Goal: Task Accomplishment & Management: Manage account settings

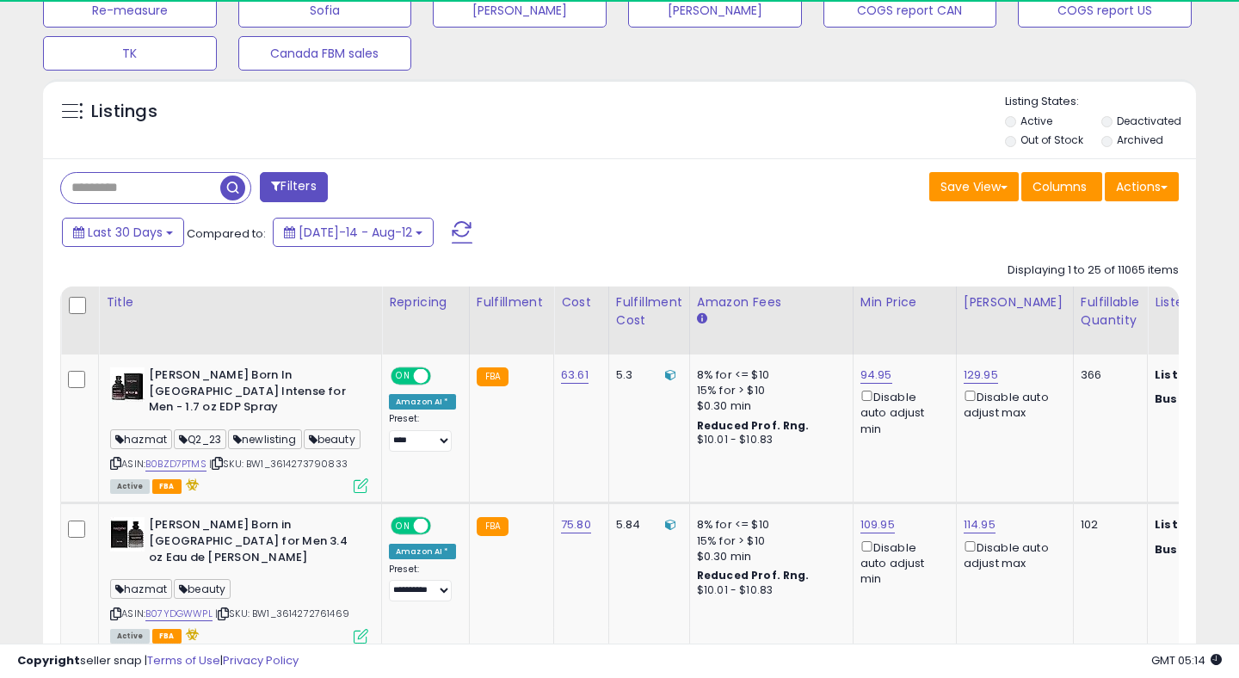
scroll to position [353, 667]
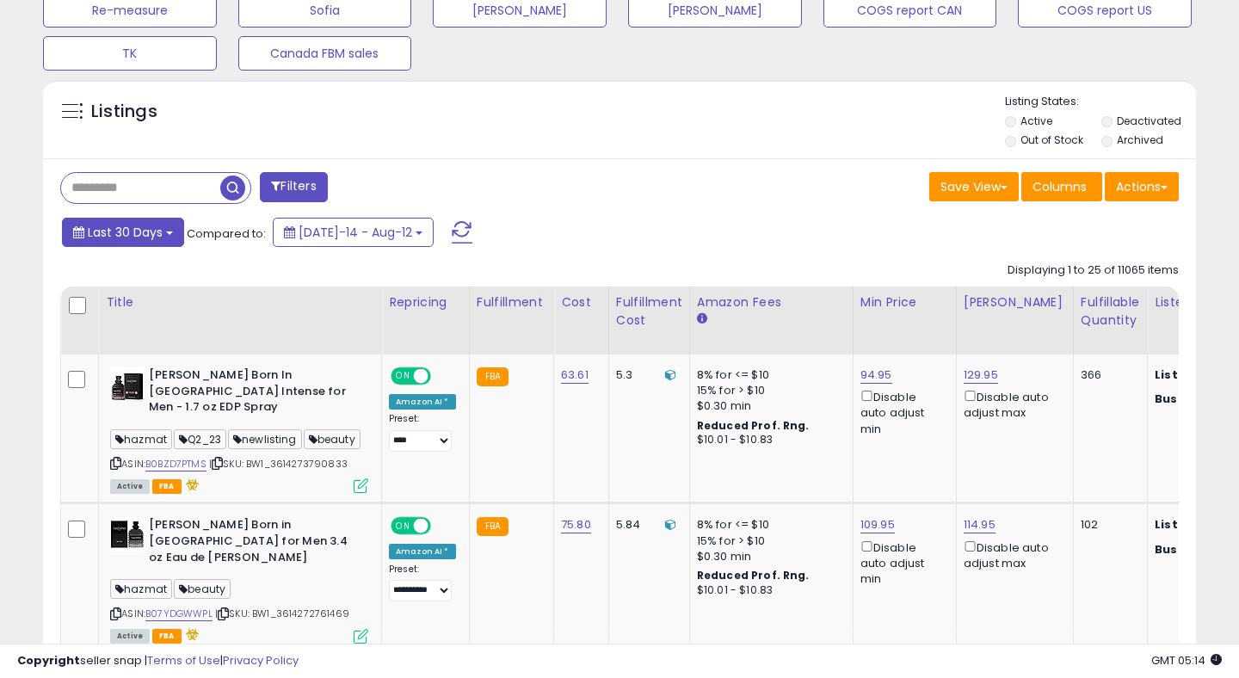
click at [135, 239] on span "Last 30 Days" at bounding box center [125, 232] width 75 height 17
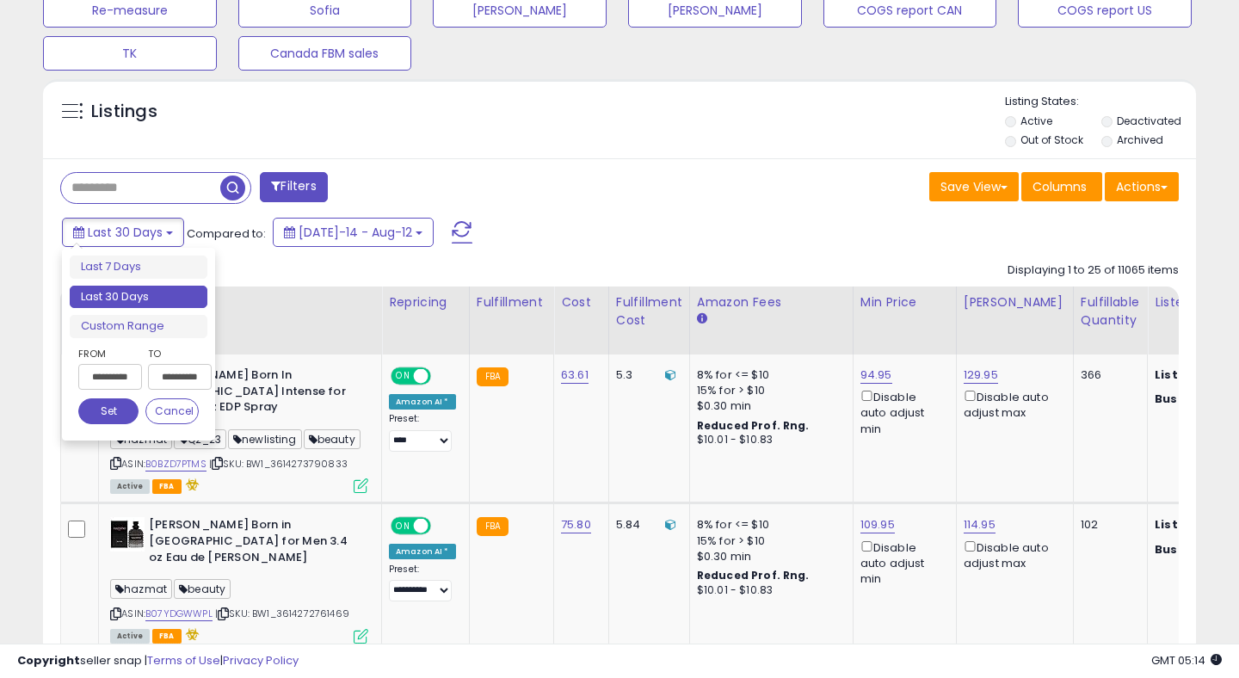
click at [141, 379] on div "**********" at bounding box center [169, 371] width 60 height 53
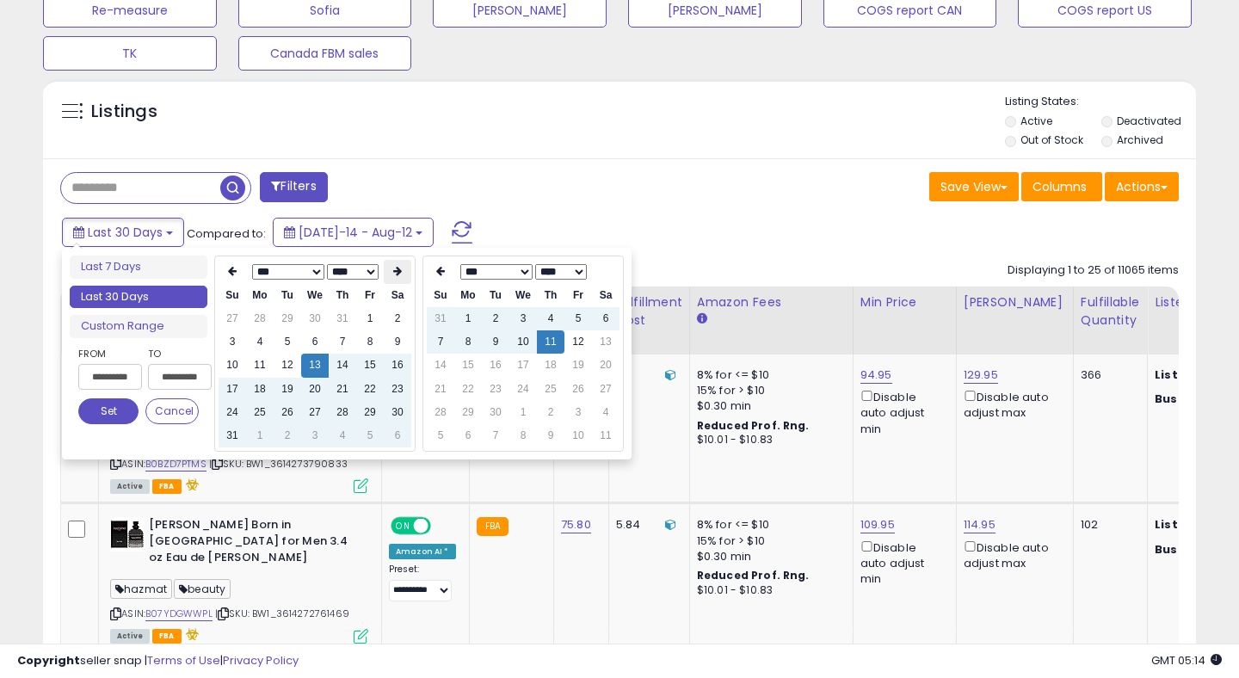
click at [391, 274] on th at bounding box center [398, 272] width 28 height 24
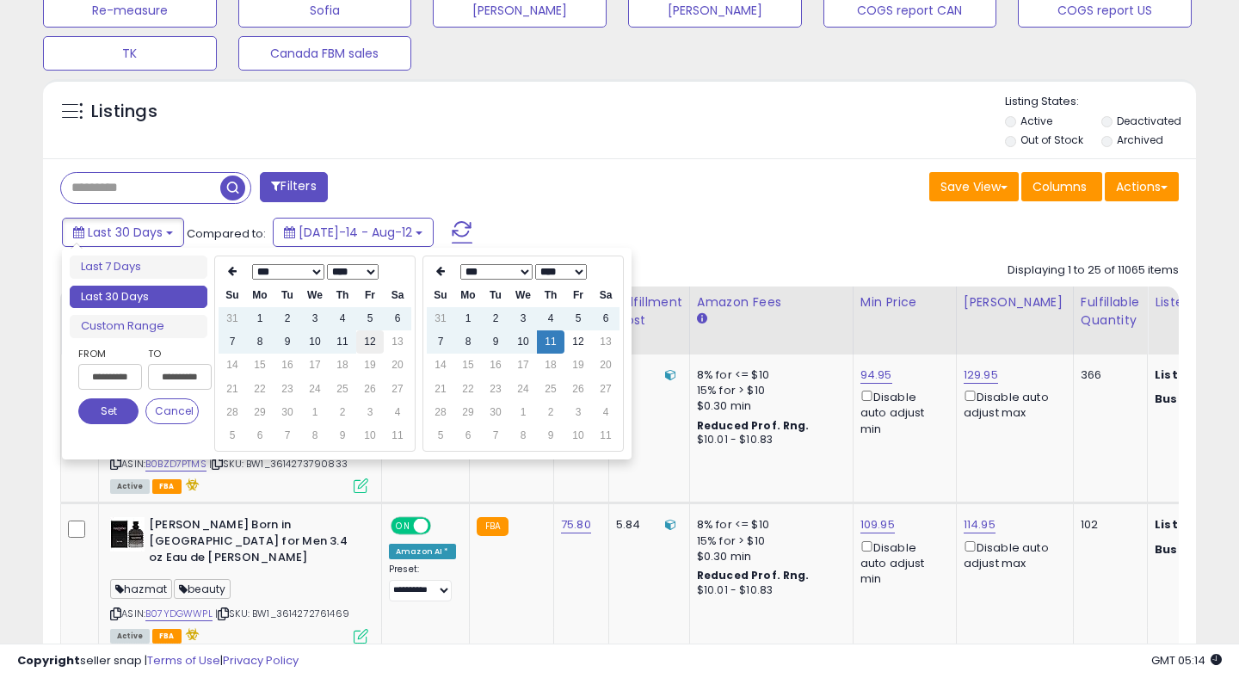
type input "**********"
click at [374, 338] on td "12" at bounding box center [370, 341] width 28 height 23
type input "**********"
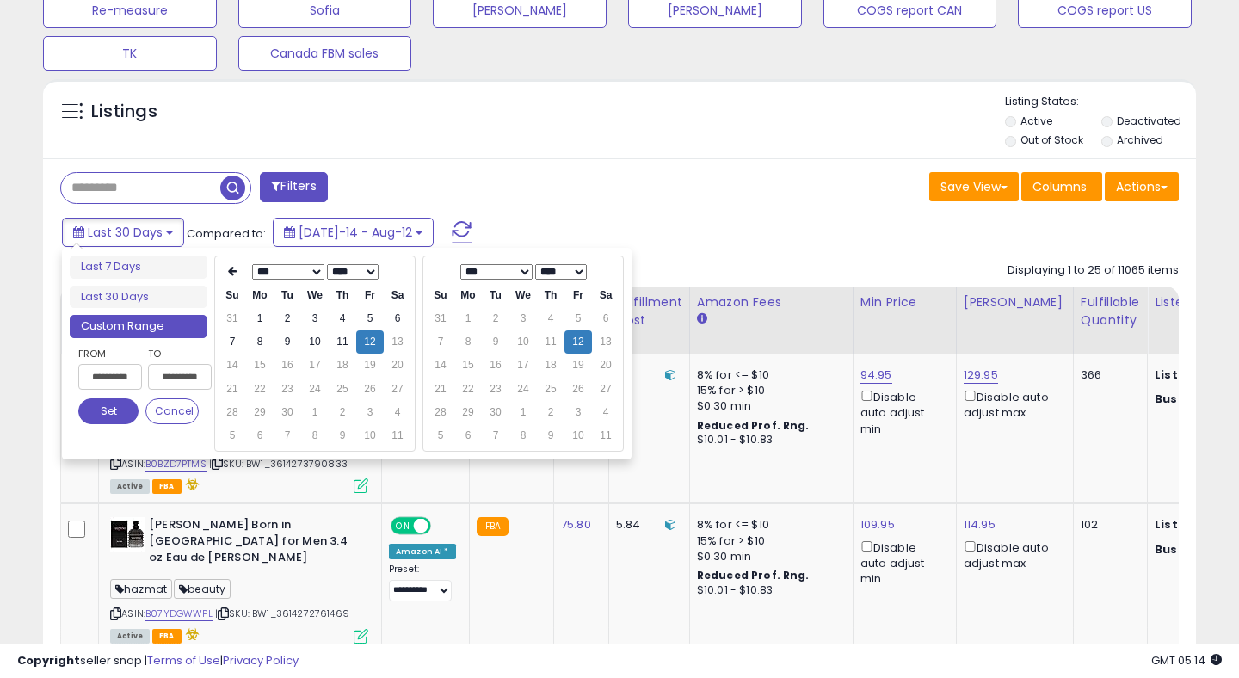
type input "**********"
click at [114, 414] on button "Set" at bounding box center [108, 411] width 60 height 26
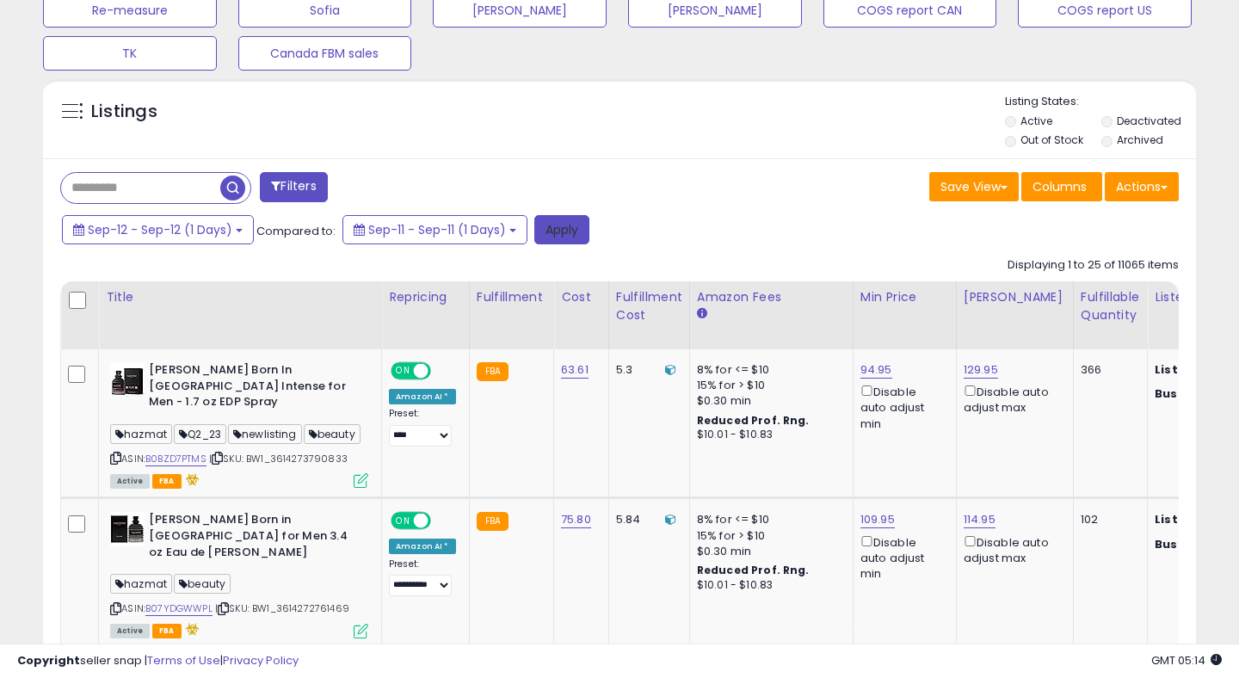
click at [557, 225] on button "Apply" at bounding box center [561, 229] width 55 height 29
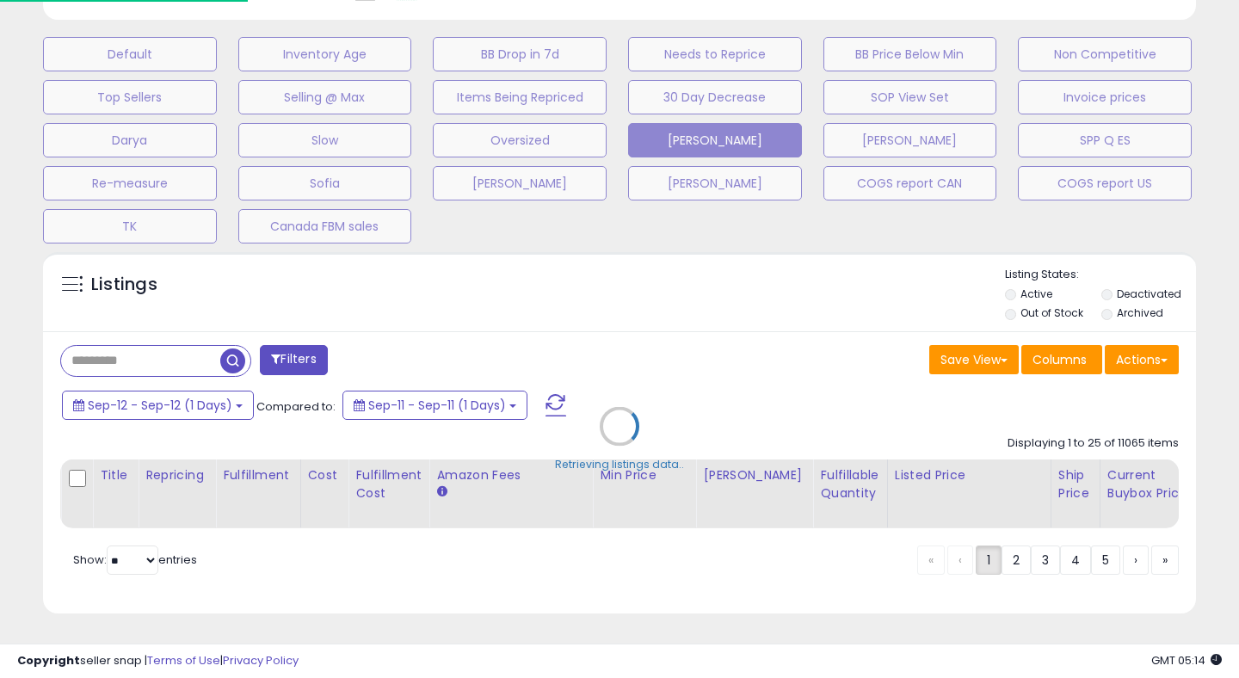
scroll to position [505, 0]
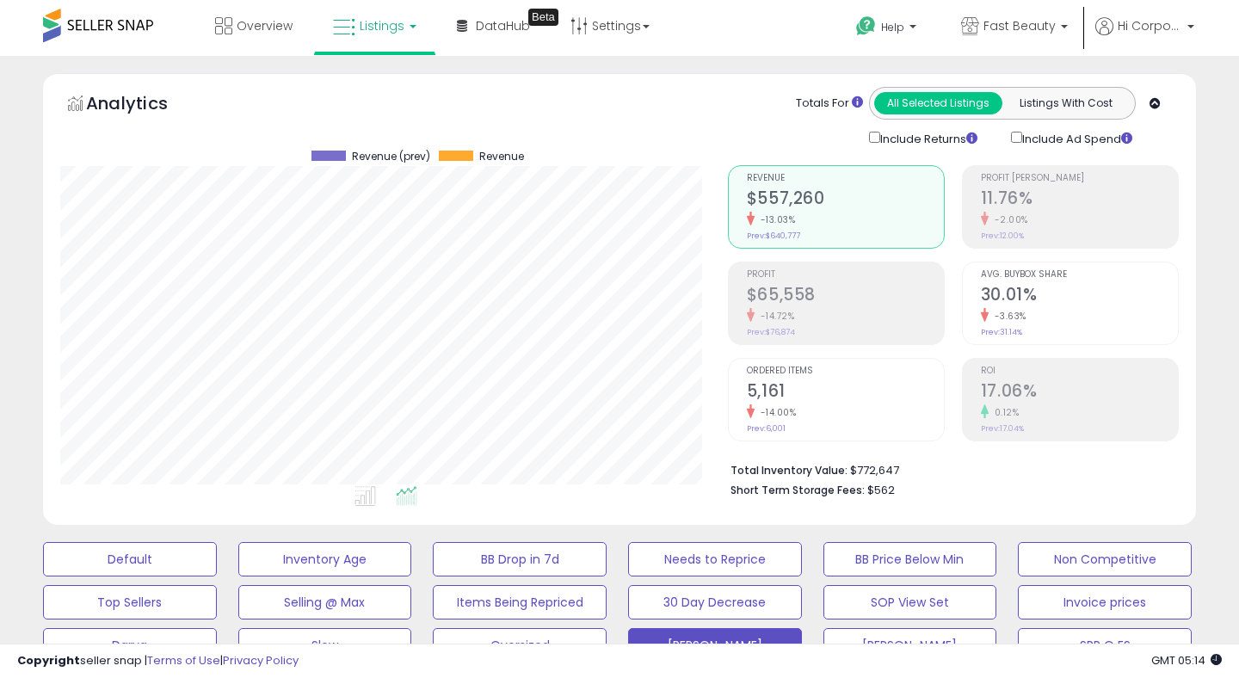
click at [1004, 364] on div "ROI 17.06% 0.12% Prev: 17.04%" at bounding box center [1079, 397] width 197 height 77
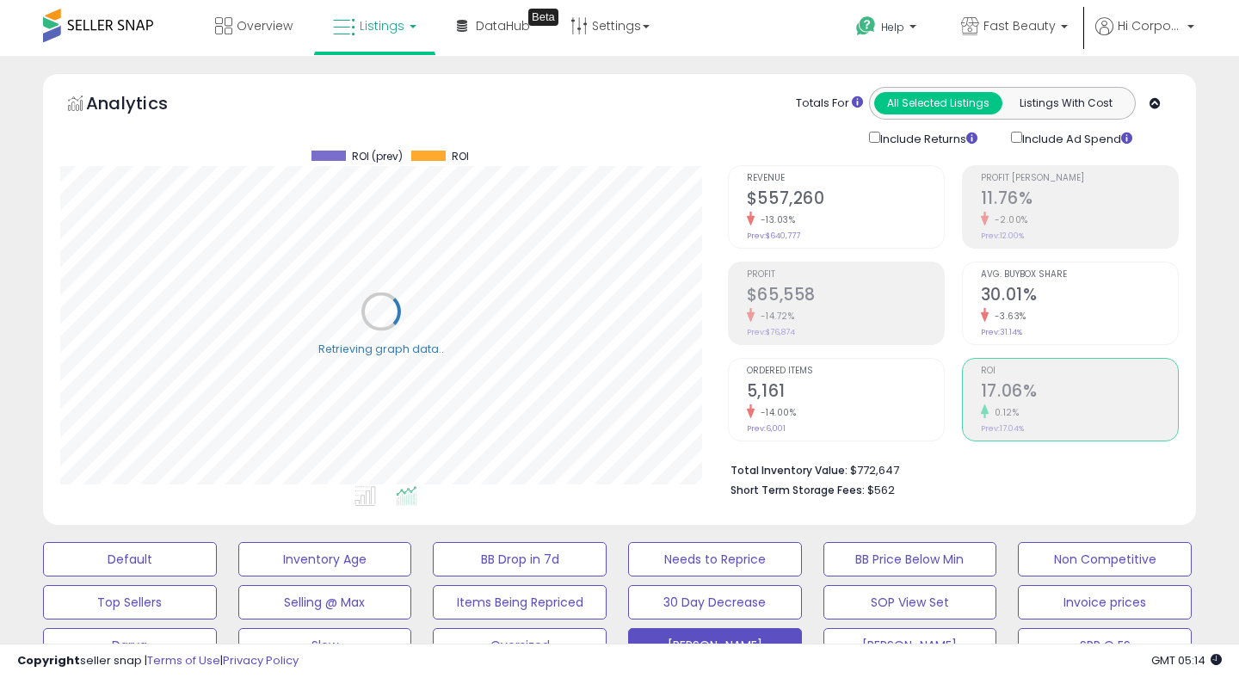
scroll to position [353, 667]
click at [770, 298] on h2 "$65,558" at bounding box center [845, 296] width 197 height 23
click at [1013, 28] on span "Fast Beauty" at bounding box center [1019, 25] width 72 height 17
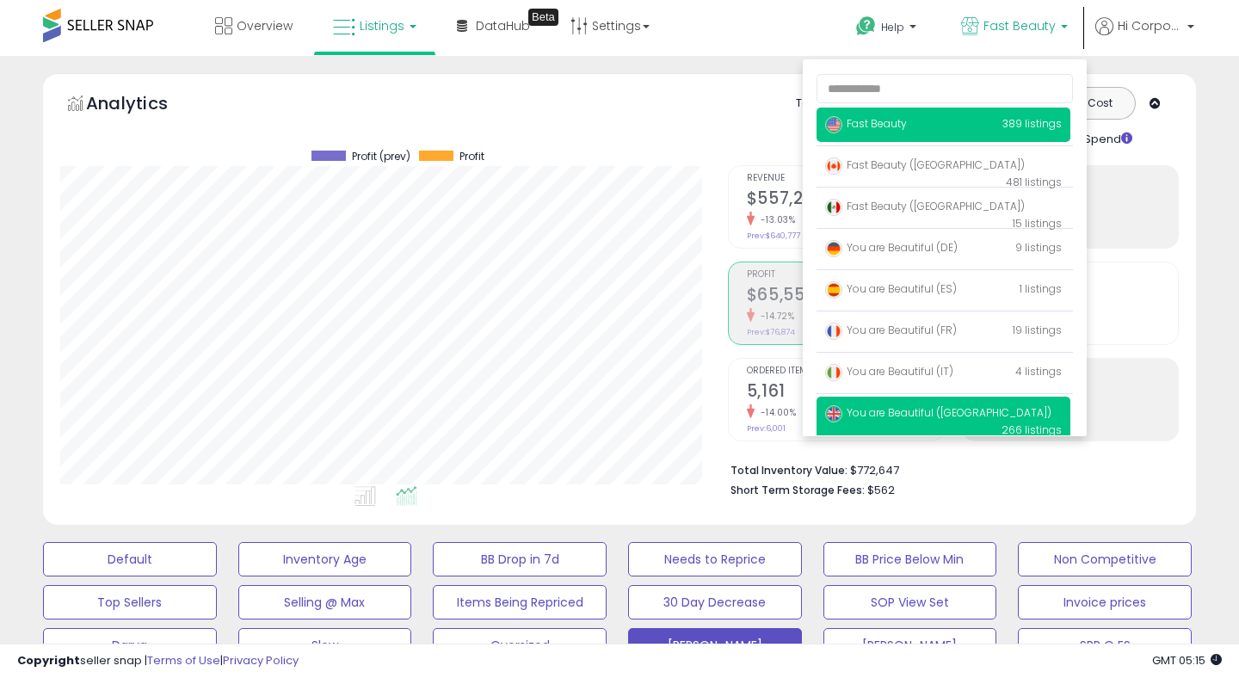
click at [898, 418] on span "You are Beautiful ([GEOGRAPHIC_DATA])" at bounding box center [938, 412] width 226 height 15
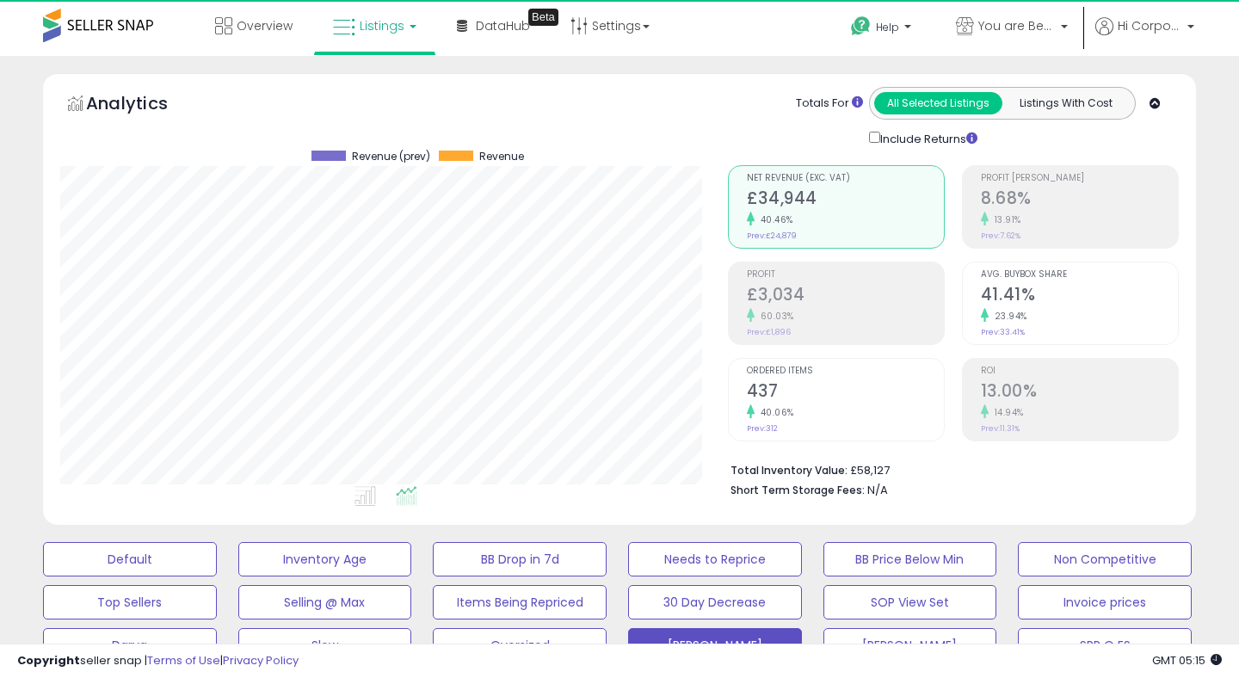
scroll to position [353, 667]
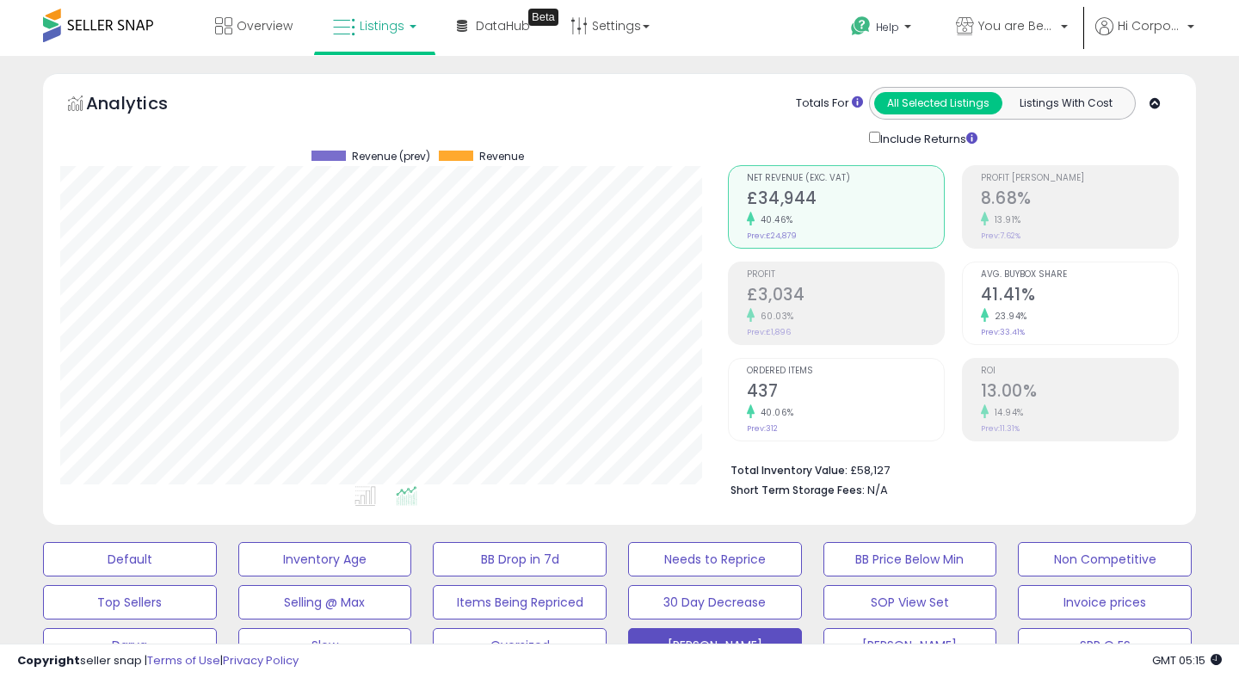
click at [773, 404] on div "40.06%" at bounding box center [845, 412] width 197 height 16
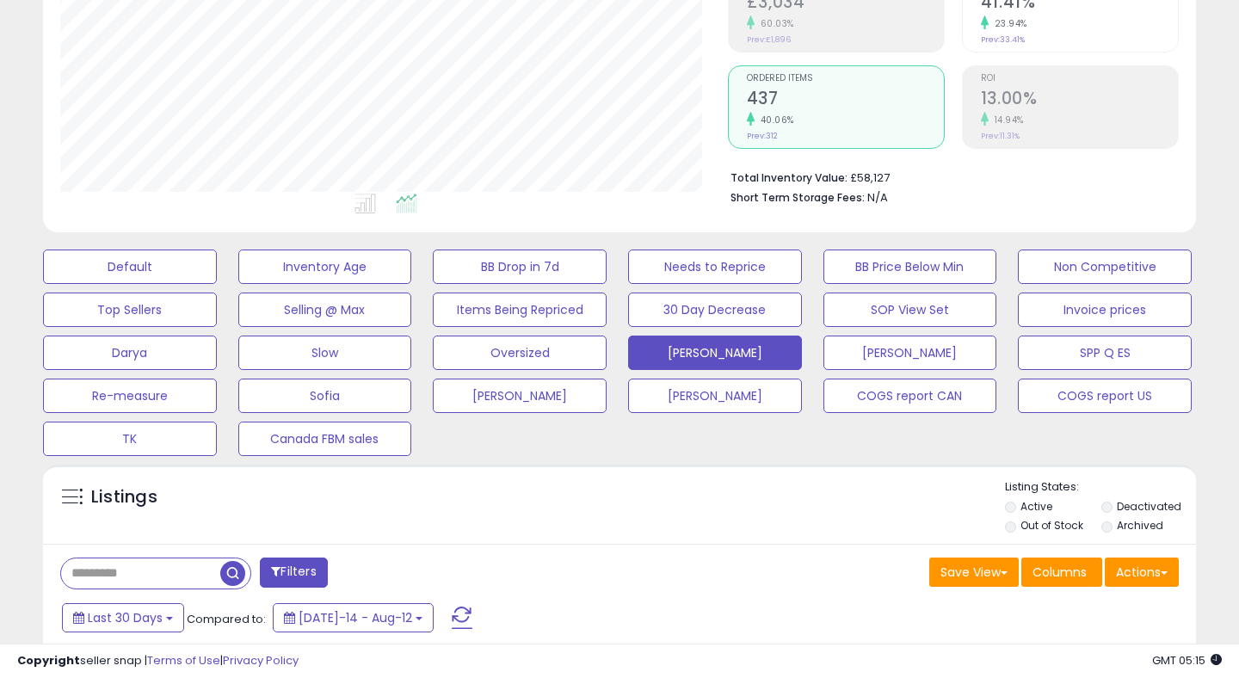
scroll to position [295, 0]
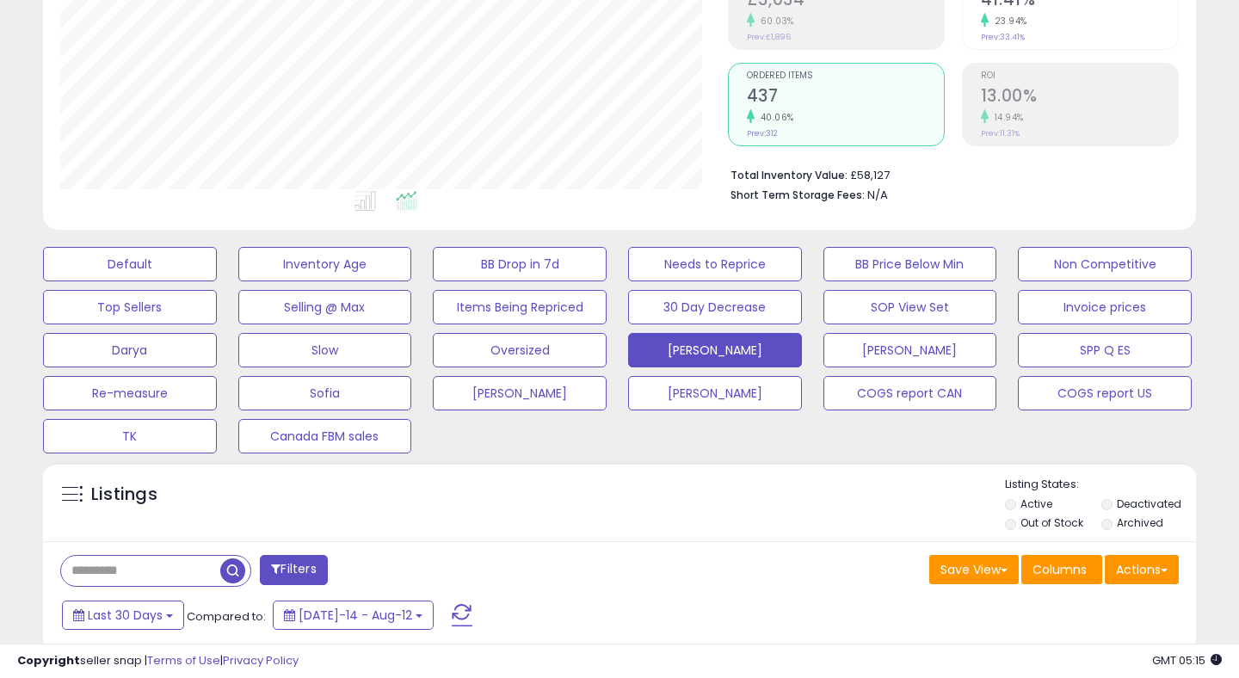
click at [1067, 123] on div "ROI 13.00% 14.94% Prev: 11.31%" at bounding box center [1079, 102] width 197 height 77
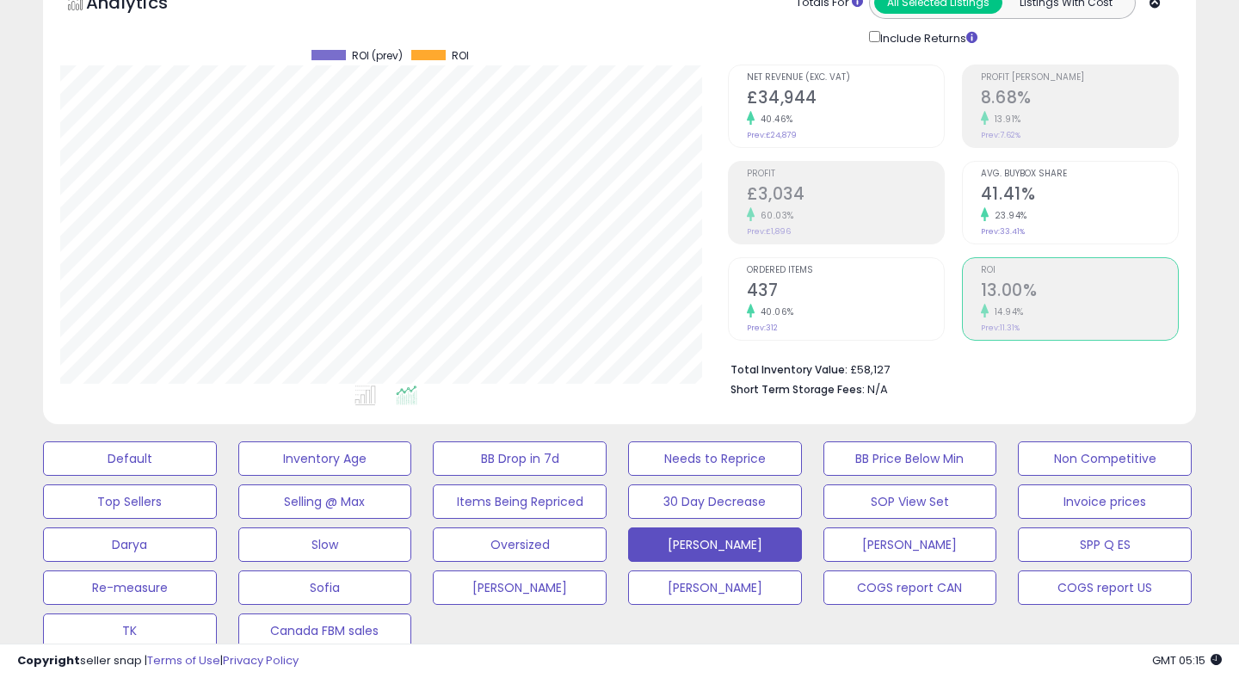
scroll to position [3, 0]
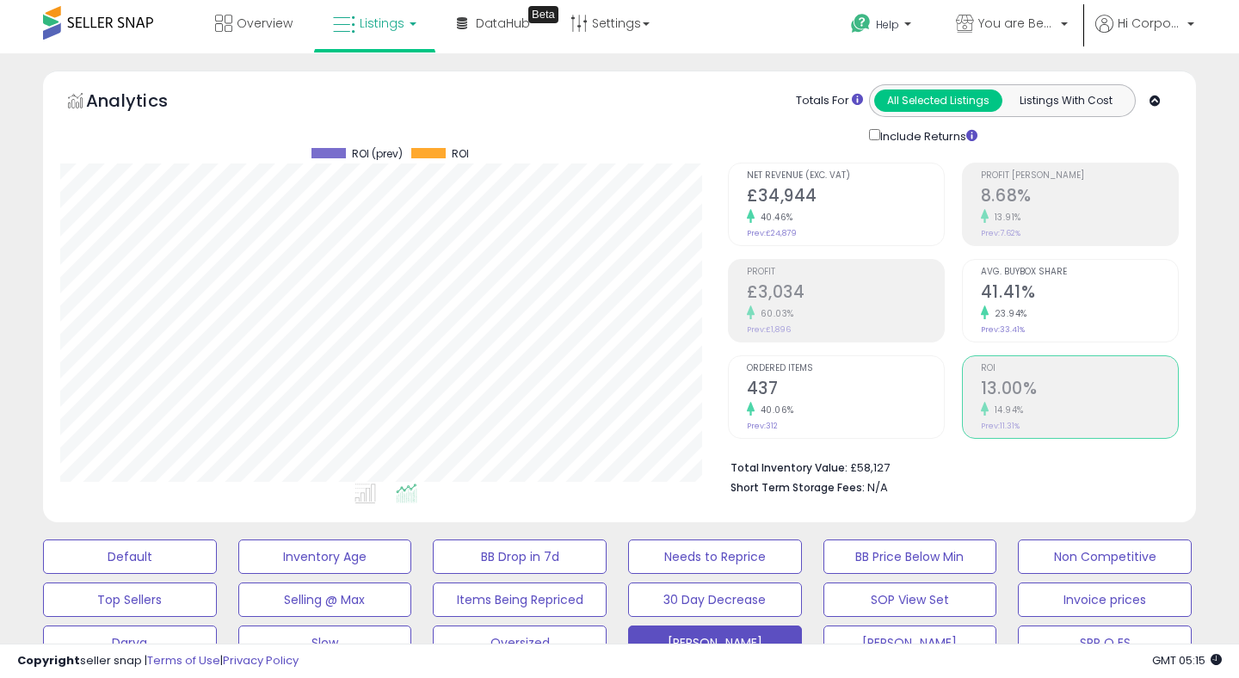
click at [821, 290] on h2 "£3,034" at bounding box center [845, 293] width 197 height 23
click at [995, 15] on span "You are Beautiful ([GEOGRAPHIC_DATA])" at bounding box center [1016, 23] width 77 height 17
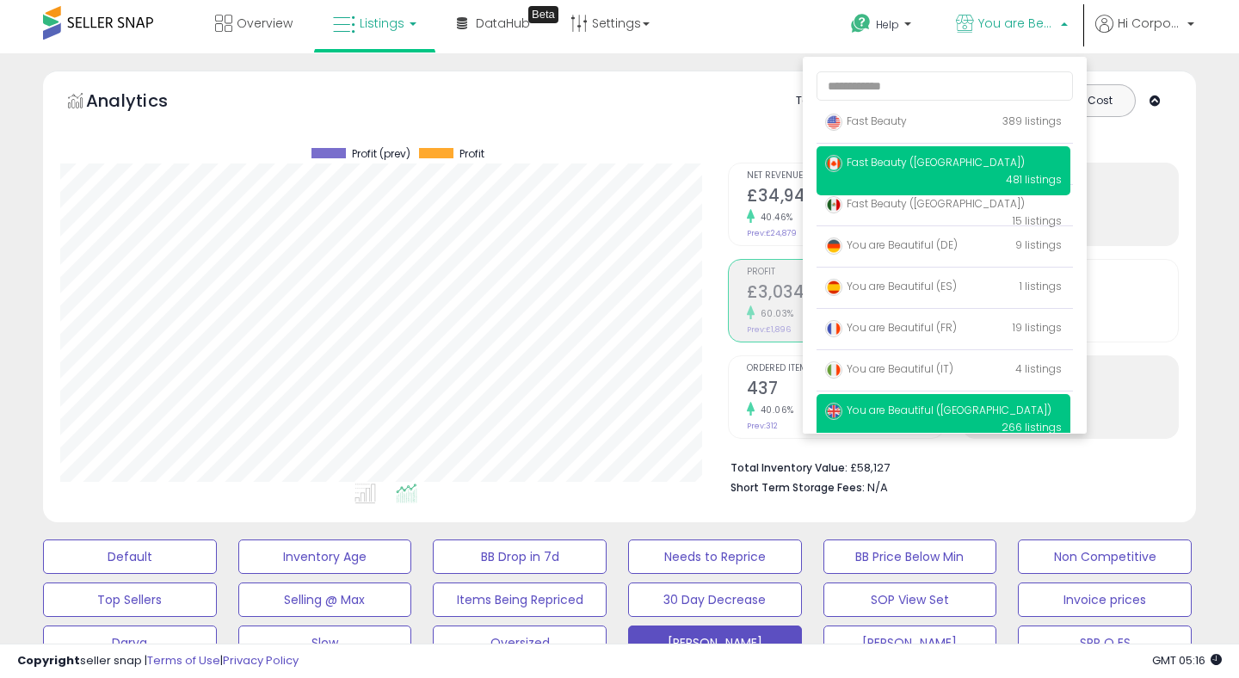
click at [882, 154] on p "Fast Beauty (Canada) 481 listings" at bounding box center [943, 170] width 254 height 49
